Goal: Information Seeking & Learning: Learn about a topic

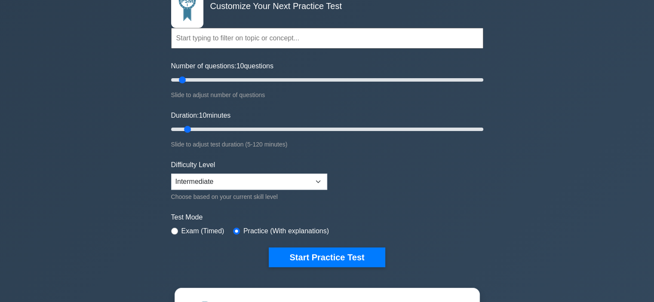
click at [306, 259] on button "Start Practice Test" at bounding box center [327, 258] width 116 height 20
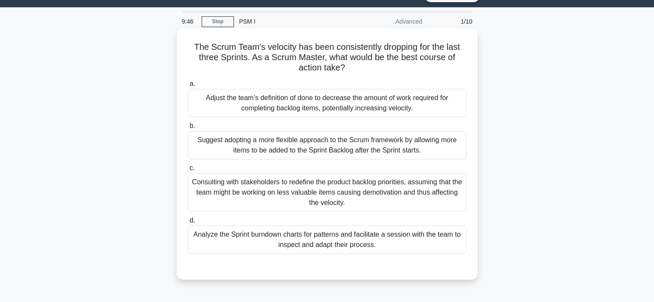
scroll to position [22, 0]
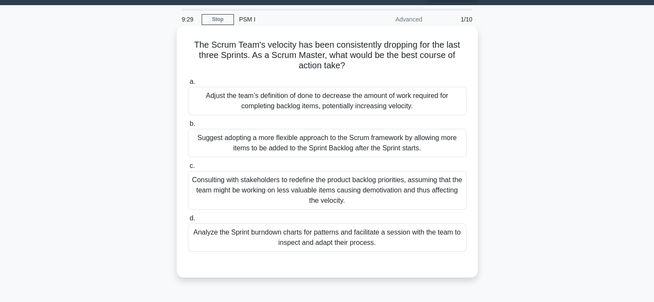
click at [361, 242] on div "Analyze the Sprint burndown charts for patterns and facilitate a session with t…" at bounding box center [327, 237] width 278 height 28
click at [188, 221] on input "d. Analyze the Sprint burndown charts for patterns and facilitate a session wit…" at bounding box center [188, 219] width 0 height 6
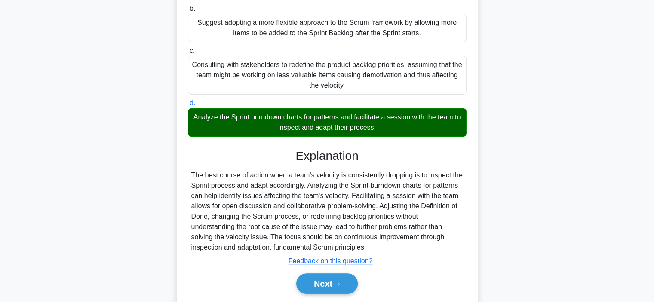
scroll to position [139, 0]
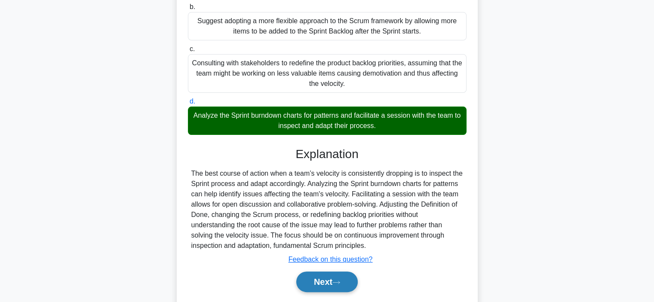
click at [336, 284] on icon at bounding box center [336, 282] width 8 height 5
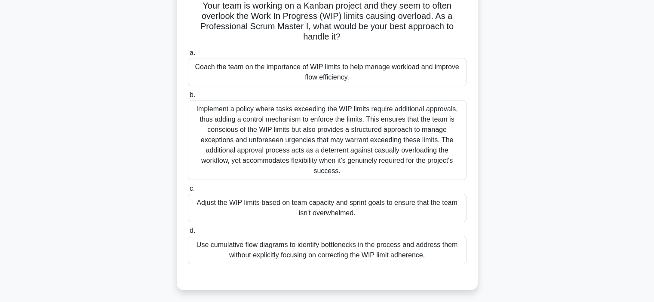
scroll to position [64, 0]
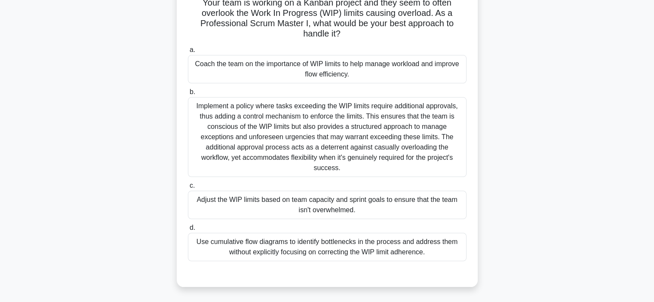
click at [394, 152] on div "Implement a policy where tasks exceeding the WIP limits require additional appr…" at bounding box center [327, 137] width 278 height 80
click at [188, 95] on input "b. Implement a policy where tasks exceeding the WIP limits require additional a…" at bounding box center [188, 92] width 0 height 6
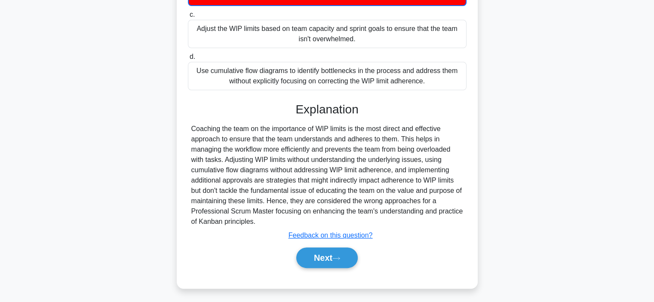
scroll to position [238, 0]
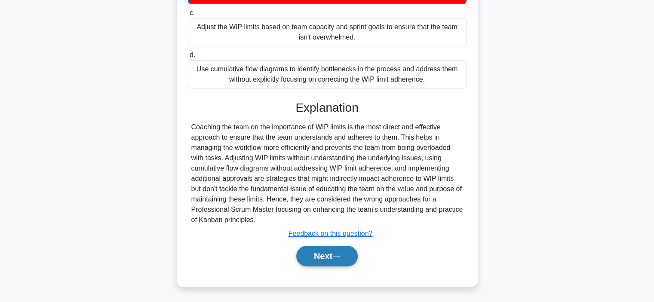
click at [333, 248] on button "Next" at bounding box center [326, 256] width 61 height 21
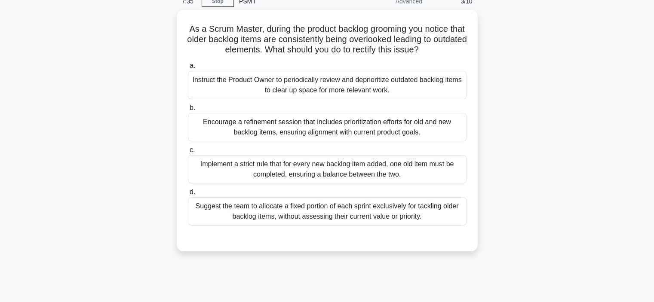
scroll to position [45, 0]
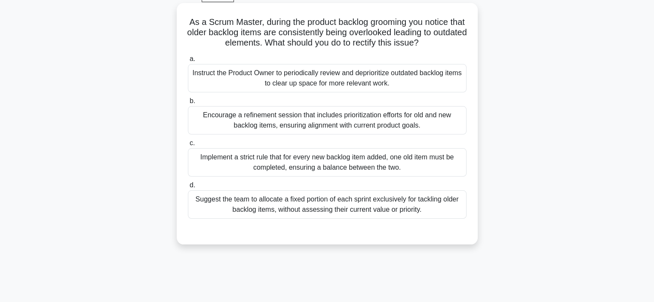
click at [363, 122] on div "Encourage a refinement session that includes prioritization efforts for old and…" at bounding box center [327, 120] width 278 height 28
click at [188, 104] on input "b. Encourage a refinement session that includes prioritization efforts for old …" at bounding box center [188, 101] width 0 height 6
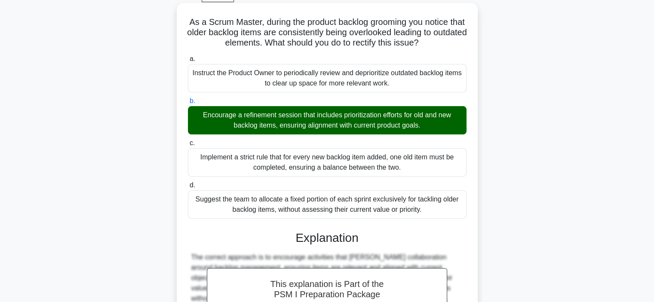
scroll to position [175, 0]
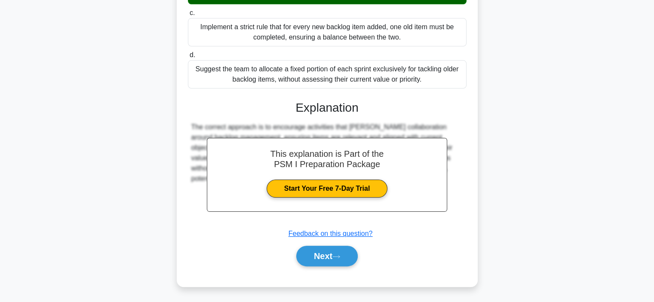
click at [327, 269] on div "a. Instruct the Product Owner to periodically review and deprioritize outdated …" at bounding box center [327, 99] width 280 height 355
click at [321, 258] on button "Next" at bounding box center [326, 256] width 61 height 21
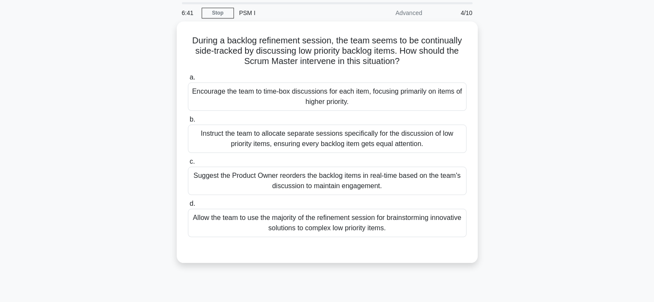
scroll to position [30, 0]
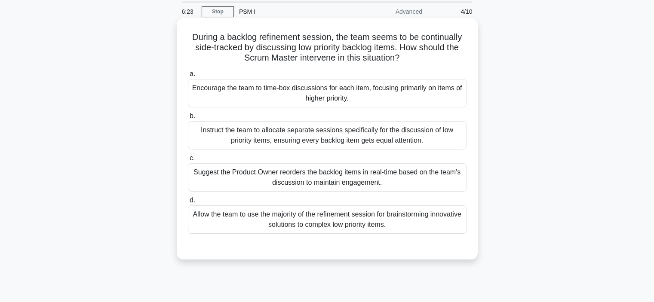
click at [355, 96] on div "Encourage the team to time-box discussions for each item, focusing primarily on…" at bounding box center [327, 93] width 278 height 28
click at [188, 77] on input "a. Encourage the team to time-box discussions for each item, focusing primarily…" at bounding box center [188, 74] width 0 height 6
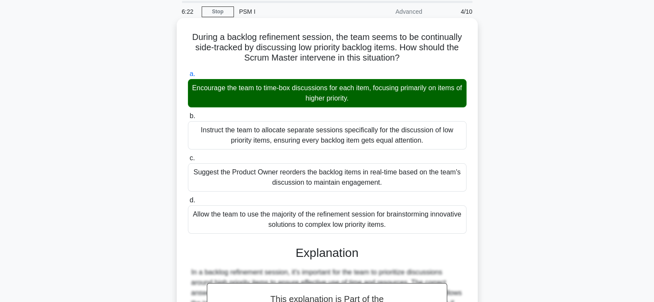
scroll to position [175, 0]
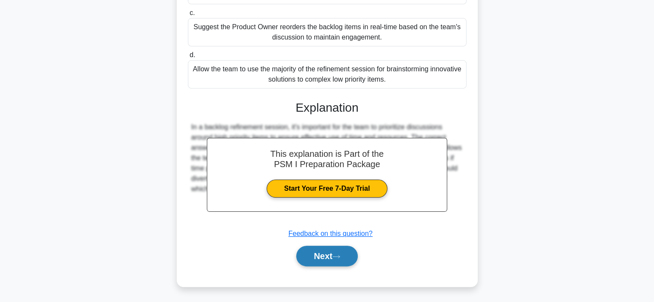
click at [325, 257] on button "Next" at bounding box center [326, 256] width 61 height 21
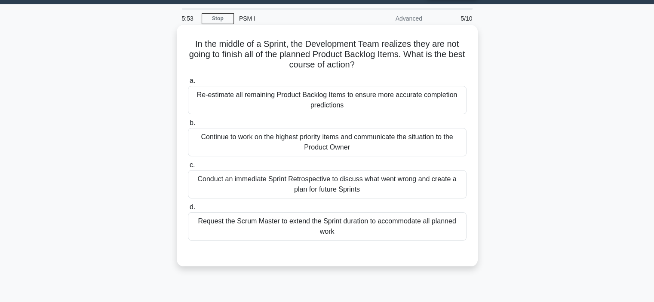
scroll to position [23, 0]
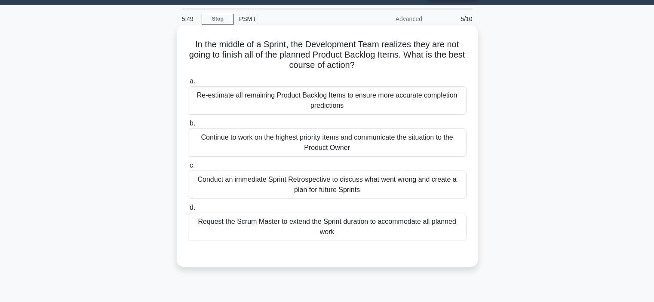
click at [373, 103] on div "Re-estimate all remaining Product Backlog Items to ensure more accurate complet…" at bounding box center [327, 100] width 278 height 28
click at [188, 84] on input "a. Re-estimate all remaining Product Backlog Items to ensure more accurate comp…" at bounding box center [188, 82] width 0 height 6
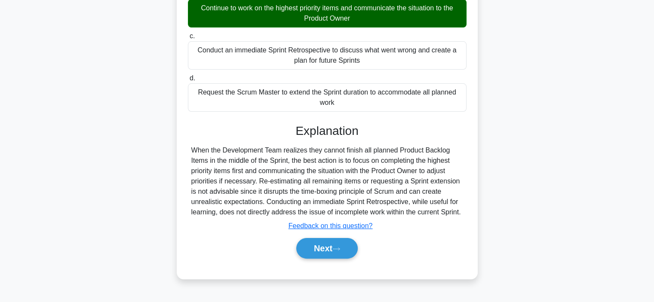
scroll to position [162, 0]
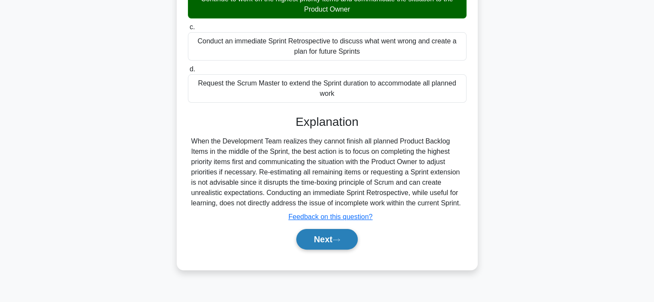
click at [337, 244] on button "Next" at bounding box center [326, 239] width 61 height 21
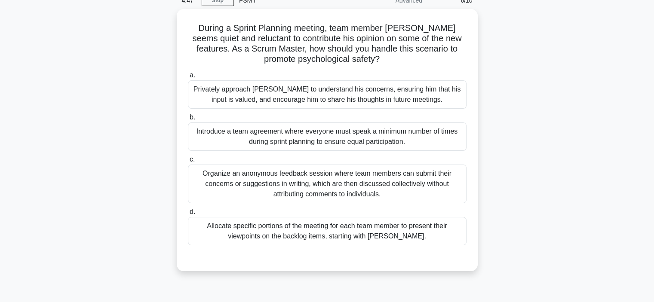
scroll to position [40, 0]
click at [433, 98] on div "Privately approach John to understand his concerns, ensuring him that his input…" at bounding box center [327, 94] width 278 height 28
click at [188, 78] on input "a. Privately approach John to understand his concerns, ensuring him that his in…" at bounding box center [188, 75] width 0 height 6
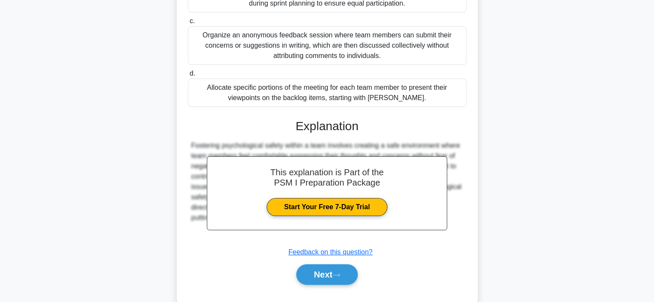
scroll to position [178, 0]
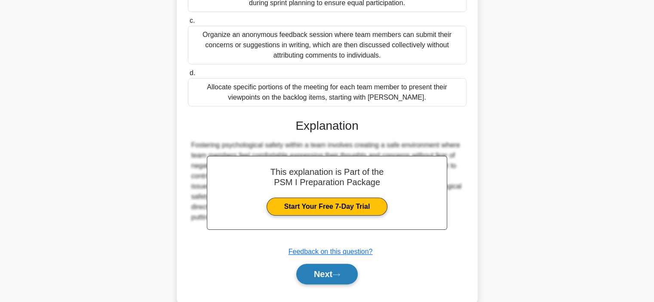
click at [314, 278] on button "Next" at bounding box center [326, 274] width 61 height 21
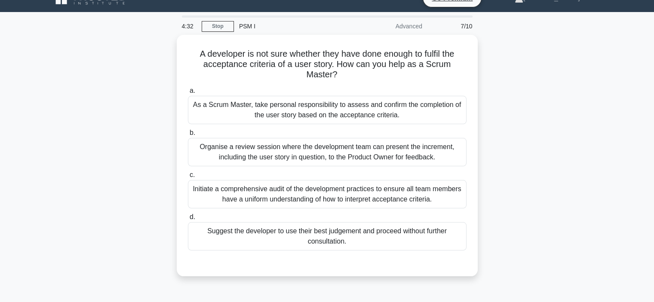
scroll to position [14, 0]
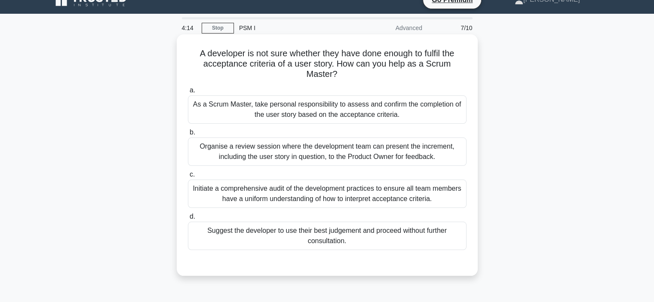
click at [431, 151] on div "Organise a review session where the development team can present the increment,…" at bounding box center [327, 152] width 278 height 28
click at [188, 135] on input "b. Organise a review session where the development team can present the increme…" at bounding box center [188, 133] width 0 height 6
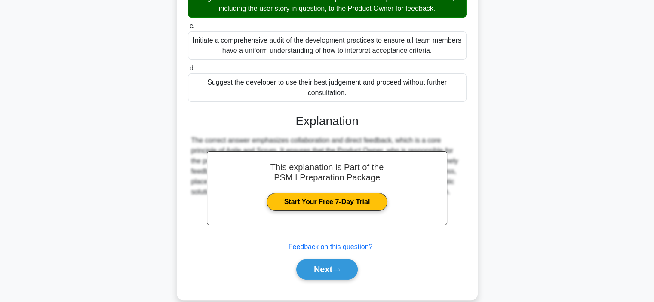
scroll to position [175, 0]
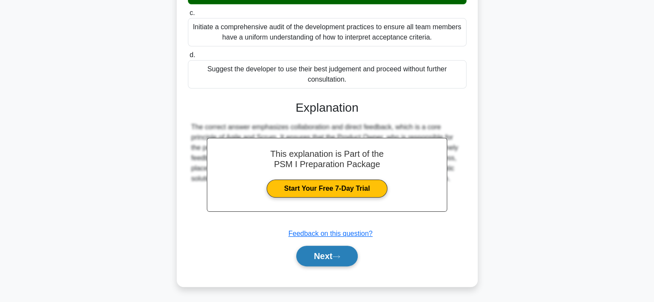
click at [324, 260] on button "Next" at bounding box center [326, 256] width 61 height 21
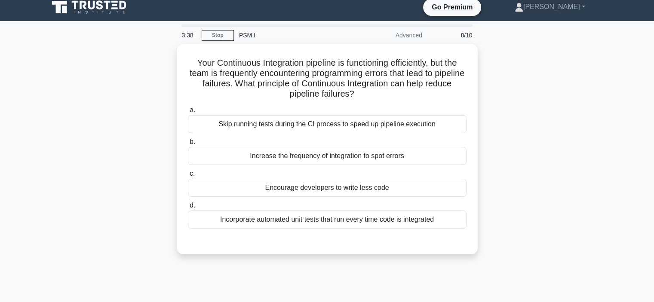
scroll to position [6, 0]
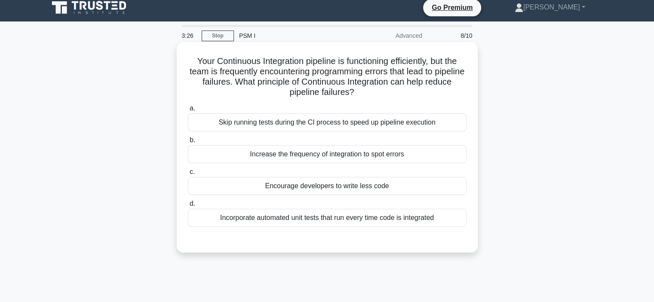
click at [435, 220] on div "Incorporate automated unit tests that run every time code is integrated" at bounding box center [327, 218] width 278 height 18
click at [188, 207] on input "d. Incorporate automated unit tests that run every time code is integrated" at bounding box center [188, 204] width 0 height 6
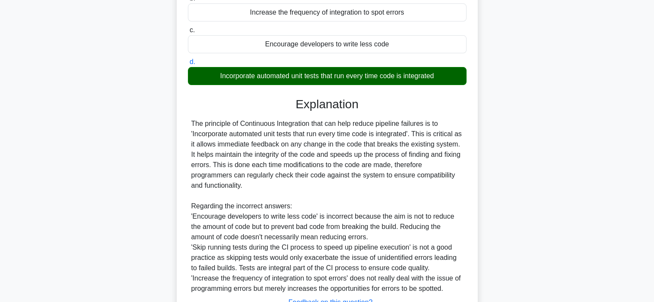
scroll to position [217, 0]
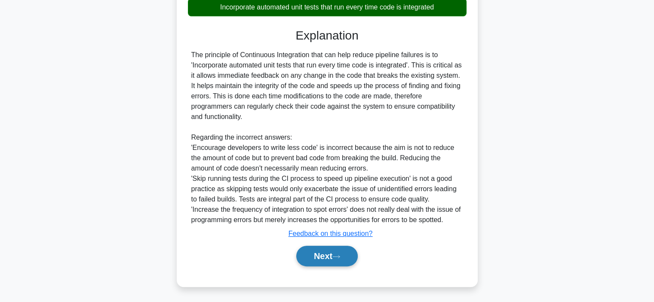
click at [326, 261] on button "Next" at bounding box center [326, 256] width 61 height 21
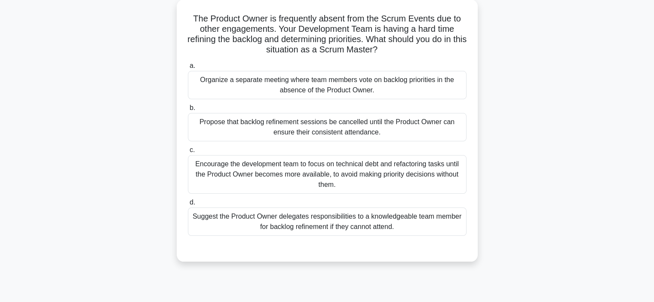
scroll to position [52, 0]
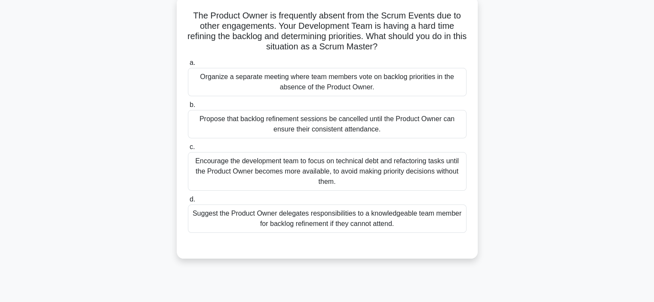
click at [445, 214] on div "Suggest the Product Owner delegates responsibilities to a knowledgeable team me…" at bounding box center [327, 219] width 278 height 28
click at [188, 202] on input "d. Suggest the Product Owner delegates responsibilities to a knowledgeable team…" at bounding box center [188, 200] width 0 height 6
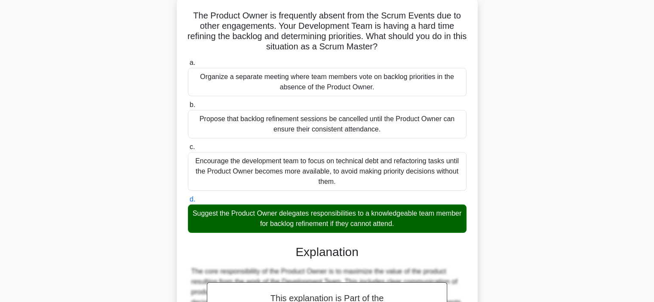
scroll to position [196, 0]
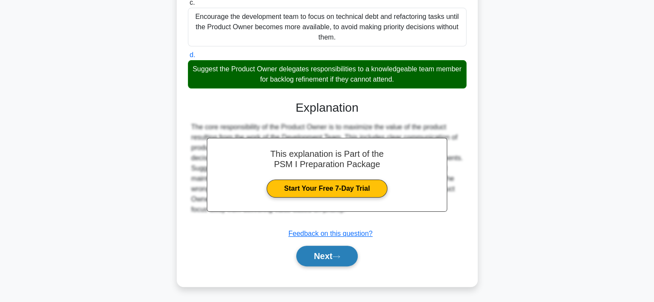
click at [324, 253] on button "Next" at bounding box center [326, 256] width 61 height 21
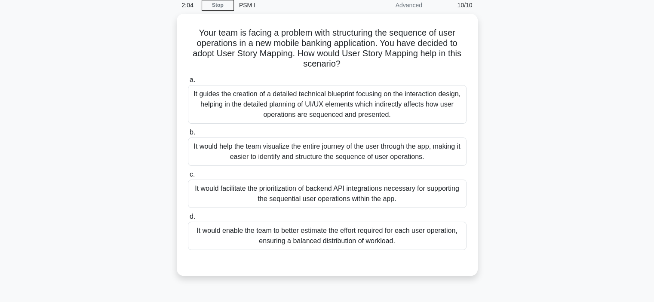
scroll to position [43, 0]
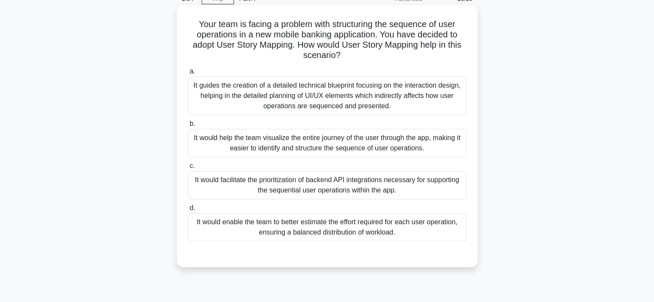
click at [454, 150] on div "It would help the team visualize the entire journey of the user through the app…" at bounding box center [327, 143] width 278 height 28
click at [188, 127] on input "b. It would help the team visualize the entire journey of the user through the …" at bounding box center [188, 124] width 0 height 6
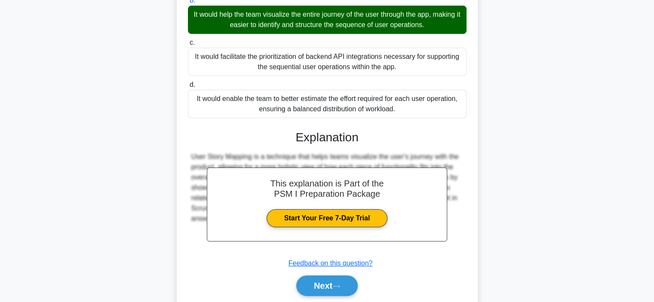
scroll to position [169, 0]
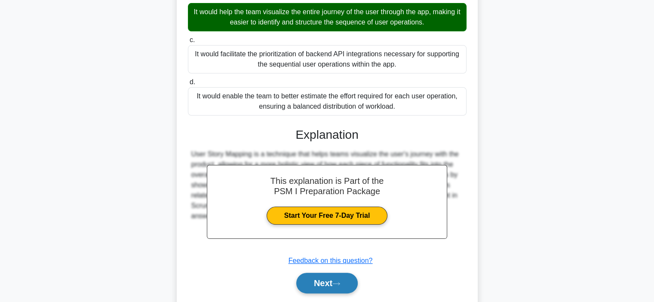
click at [340, 284] on icon at bounding box center [336, 283] width 8 height 5
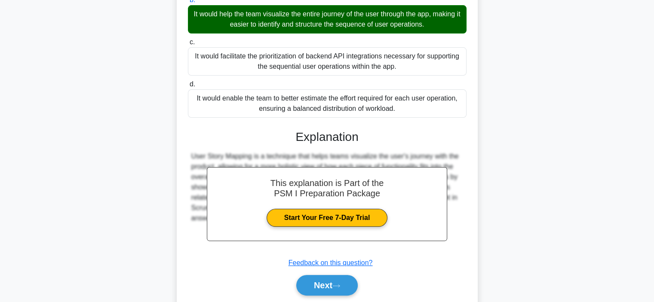
scroll to position [101, 0]
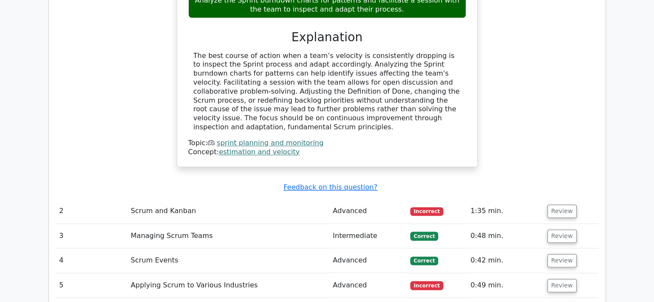
scroll to position [1040, 0]
